Goal: Task Accomplishment & Management: Manage account settings

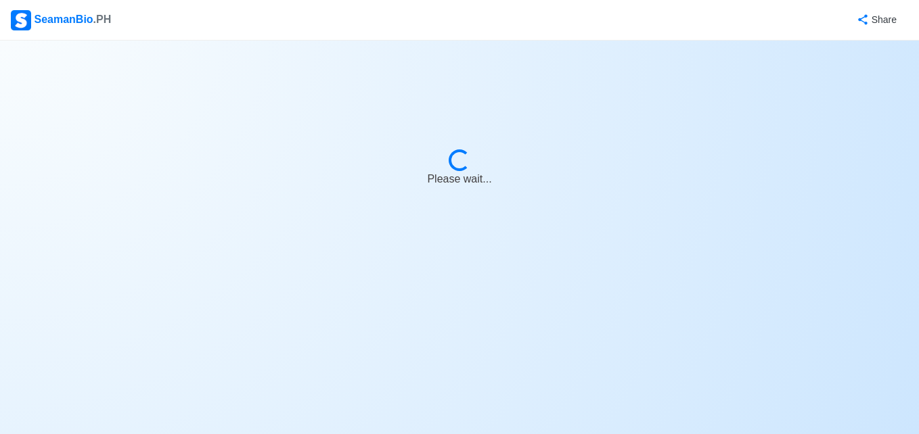
select select "3rd Engineer"
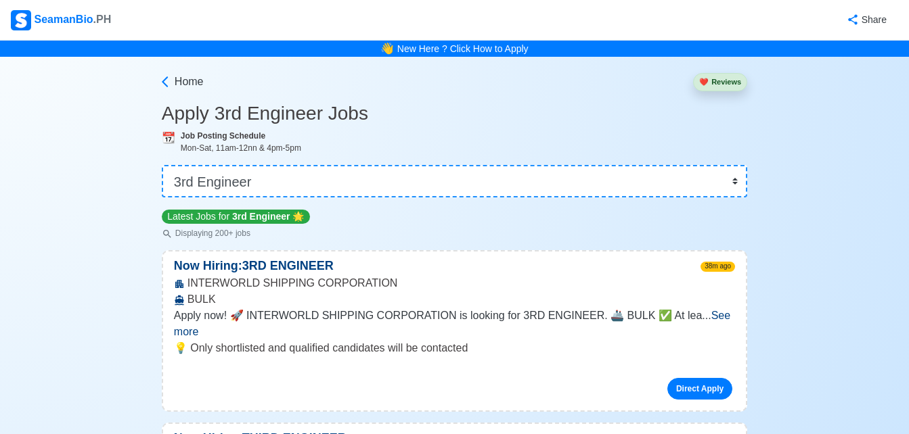
click at [707, 318] on span "See more" at bounding box center [452, 324] width 556 height 28
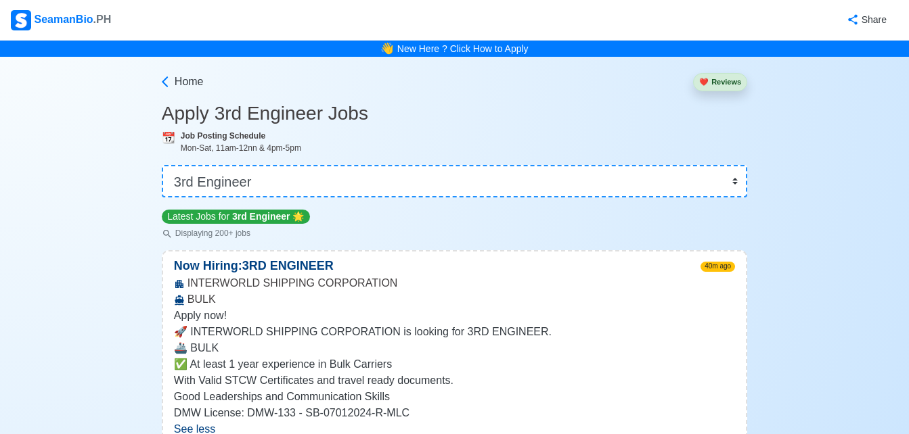
click at [726, 83] on button "❤️ Reviews" at bounding box center [720, 82] width 54 height 18
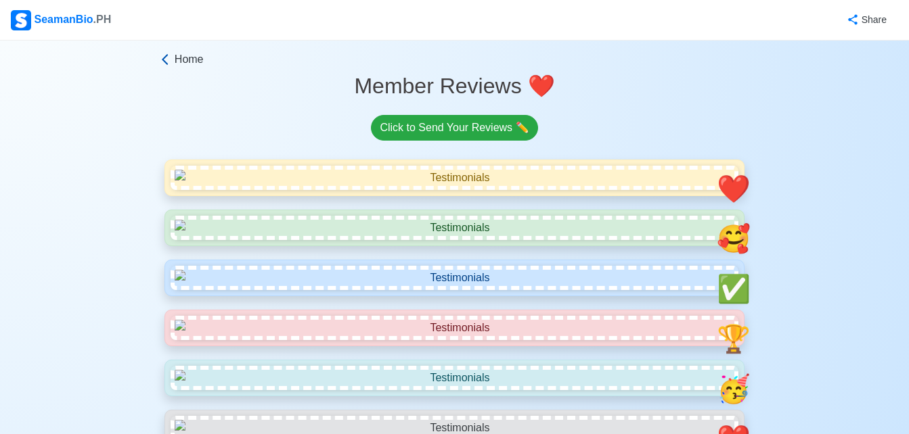
click at [170, 59] on icon at bounding box center [165, 60] width 14 height 14
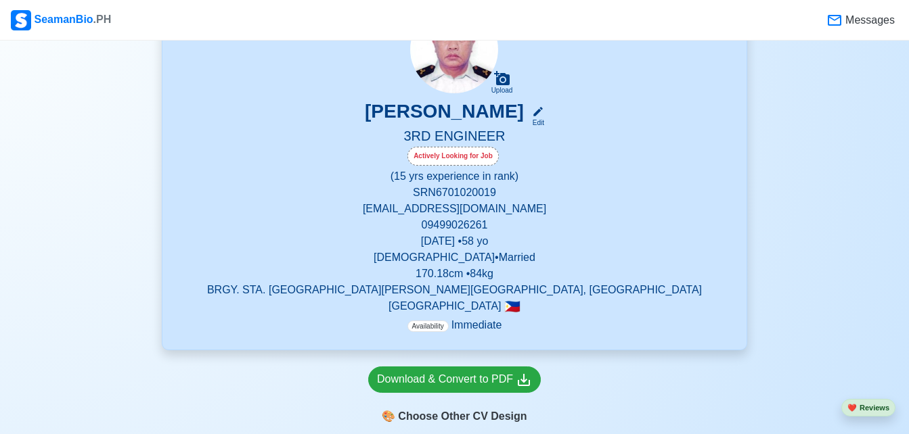
scroll to position [154, 0]
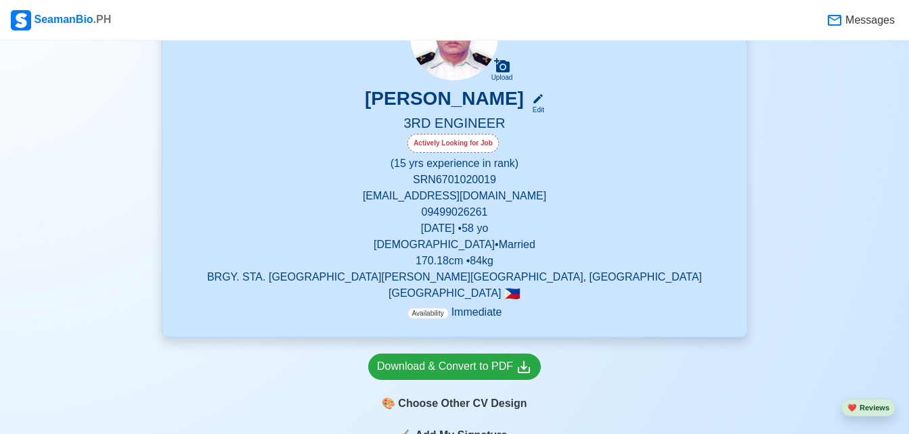
click at [610, 186] on p "SRN 6701020019" at bounding box center [454, 180] width 551 height 16
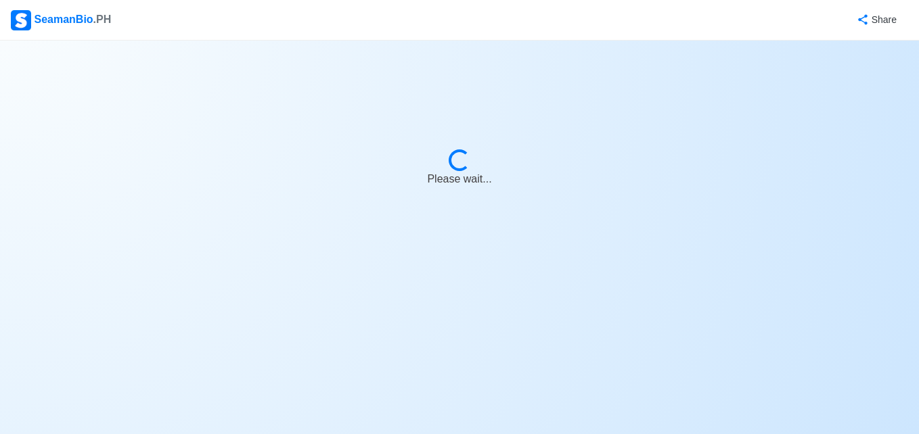
select select "Actively Looking for Job"
select select "Visible for Hiring"
select select "Married"
select select "[DEMOGRAPHIC_DATA]"
select select "PH"
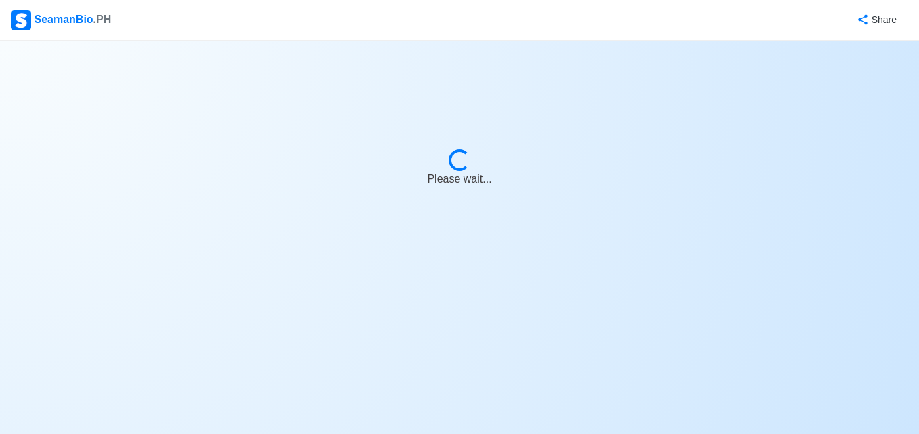
select select "15"
select select "0"
select select "4102416000000"
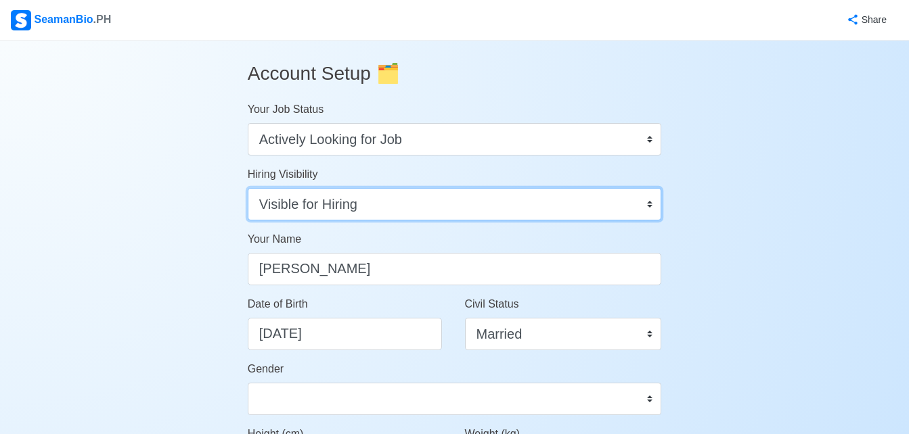
click at [646, 208] on select "Visible for Hiring Not Visible for Hiring" at bounding box center [455, 204] width 414 height 32
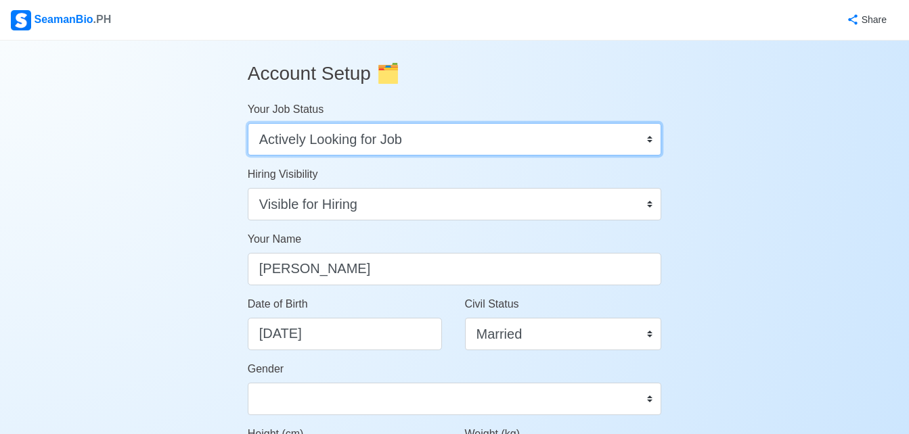
click at [342, 131] on select "Onboard Actively Looking for Job Not Looking for Job" at bounding box center [455, 139] width 414 height 32
